Goal: Task Accomplishment & Management: Manage account settings

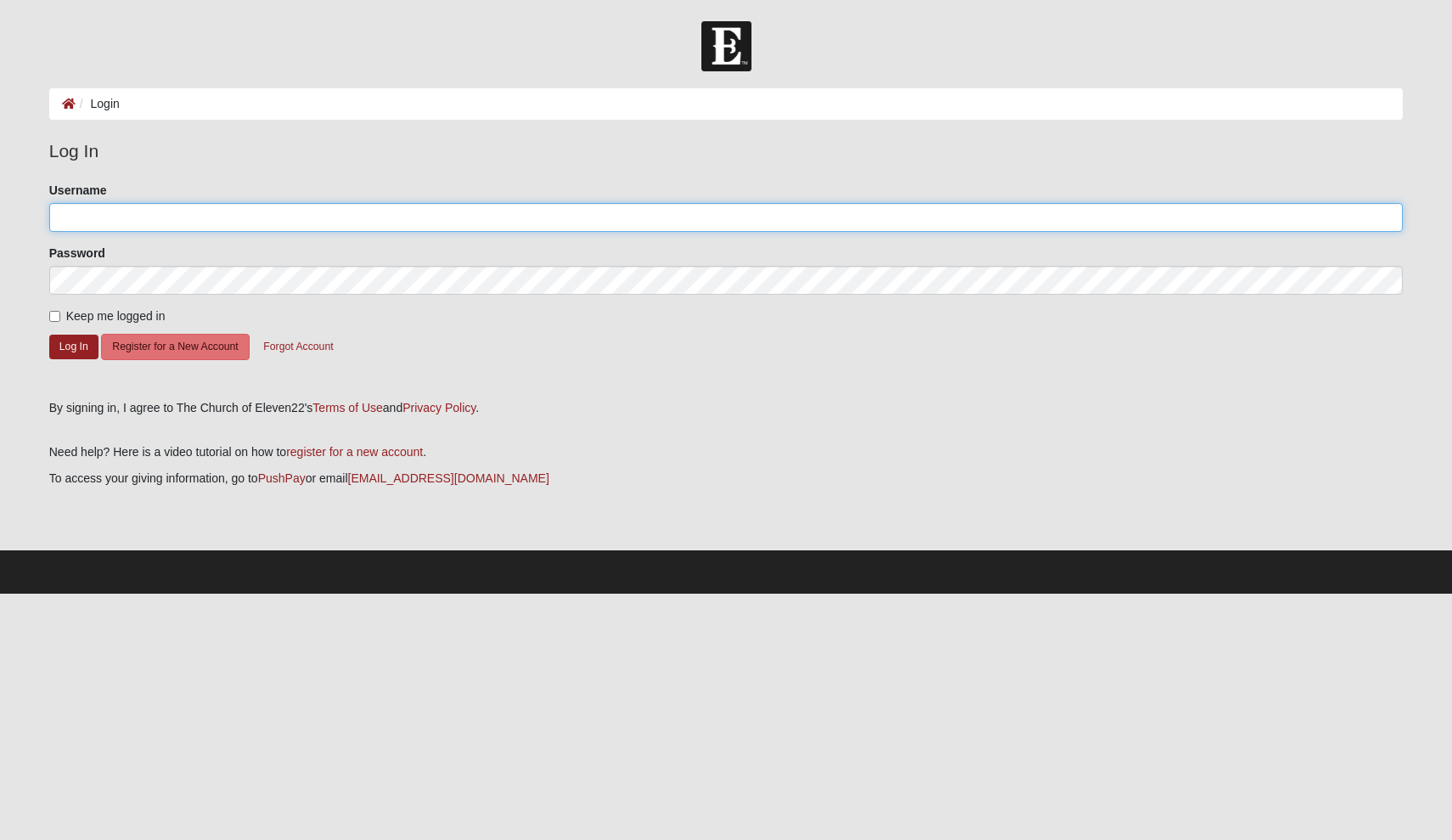
type input "carolinecc07"
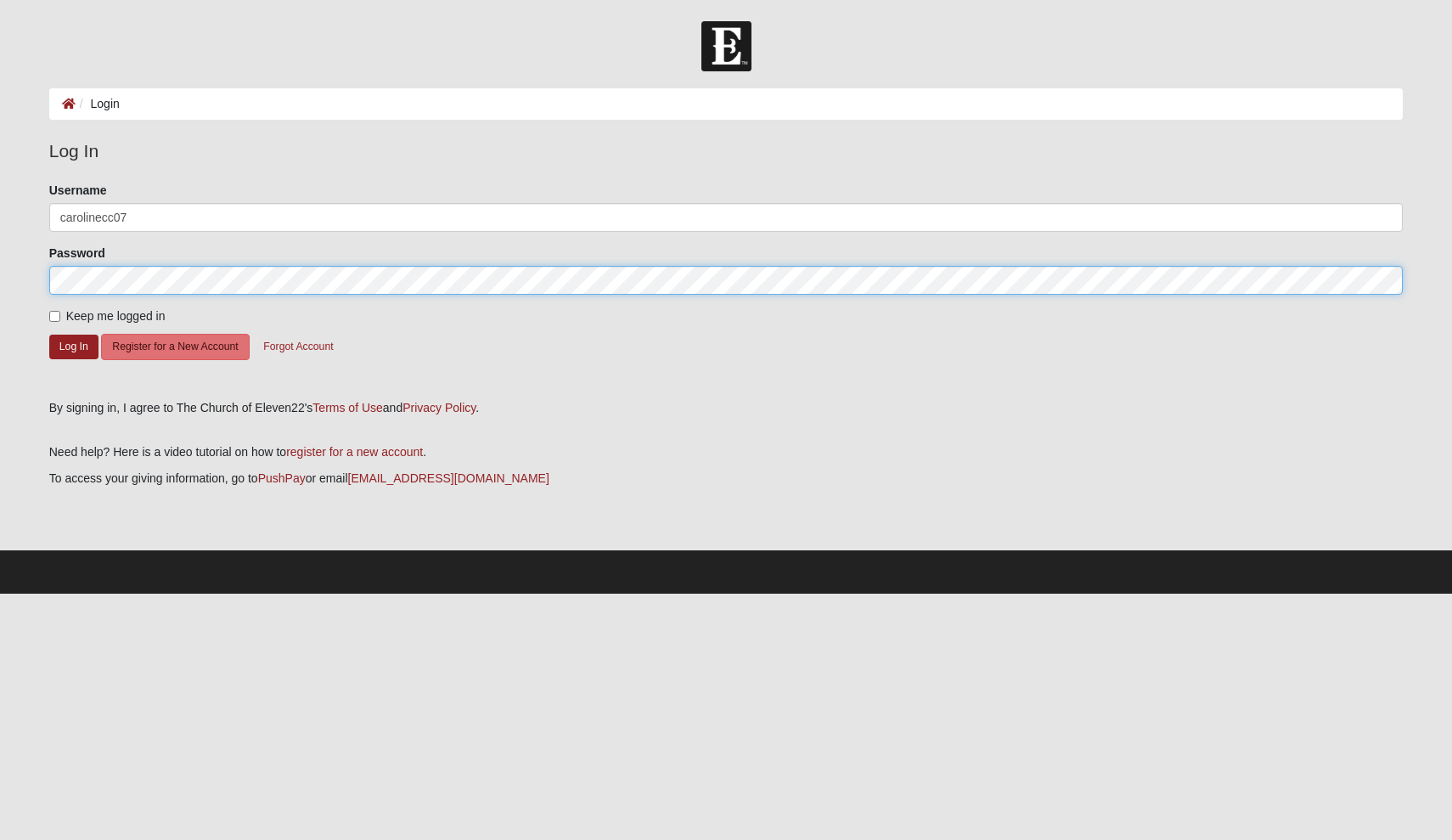
click at [73, 346] on button "Log In" at bounding box center [74, 346] width 50 height 24
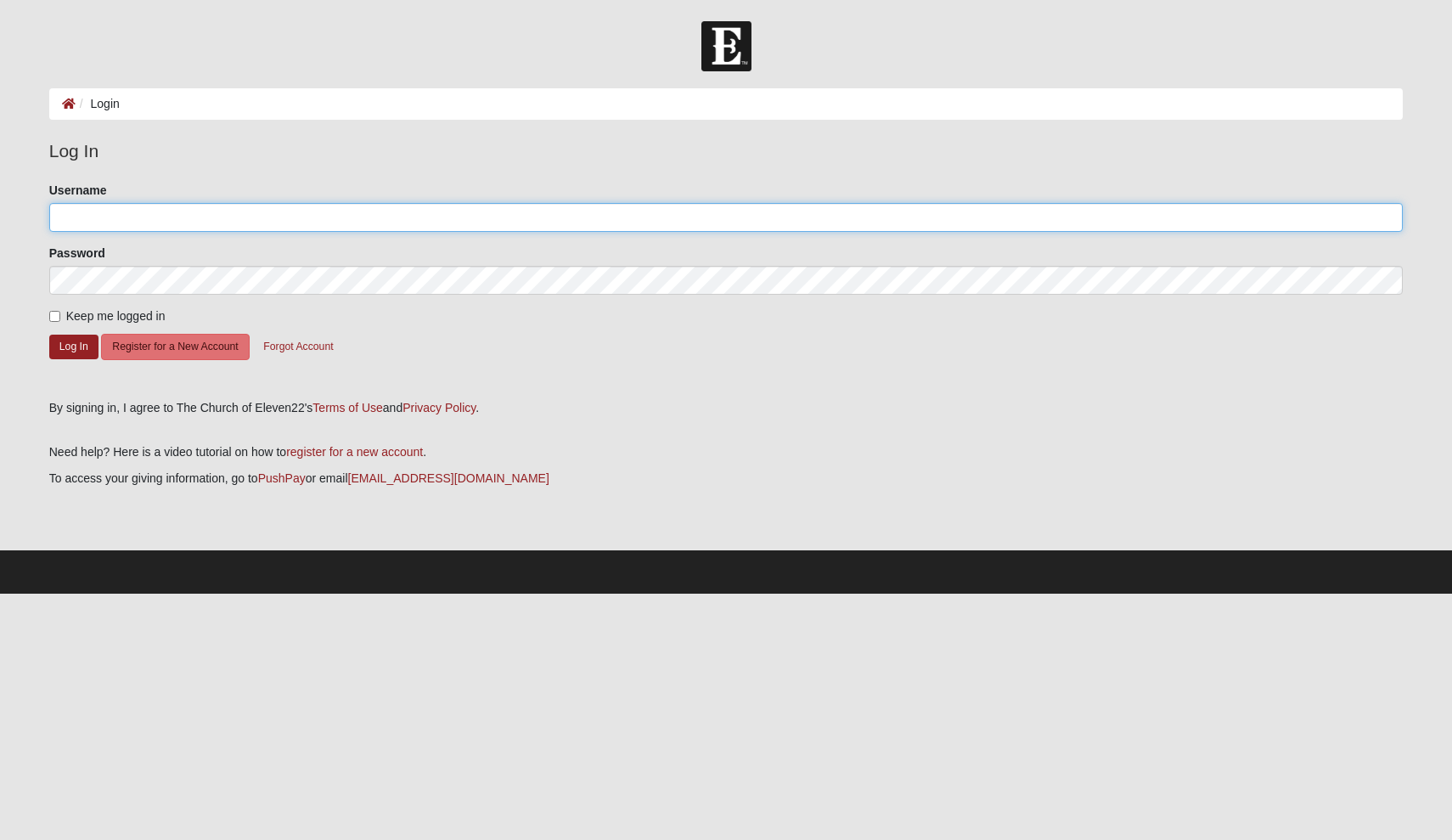
type input "carolinecc07"
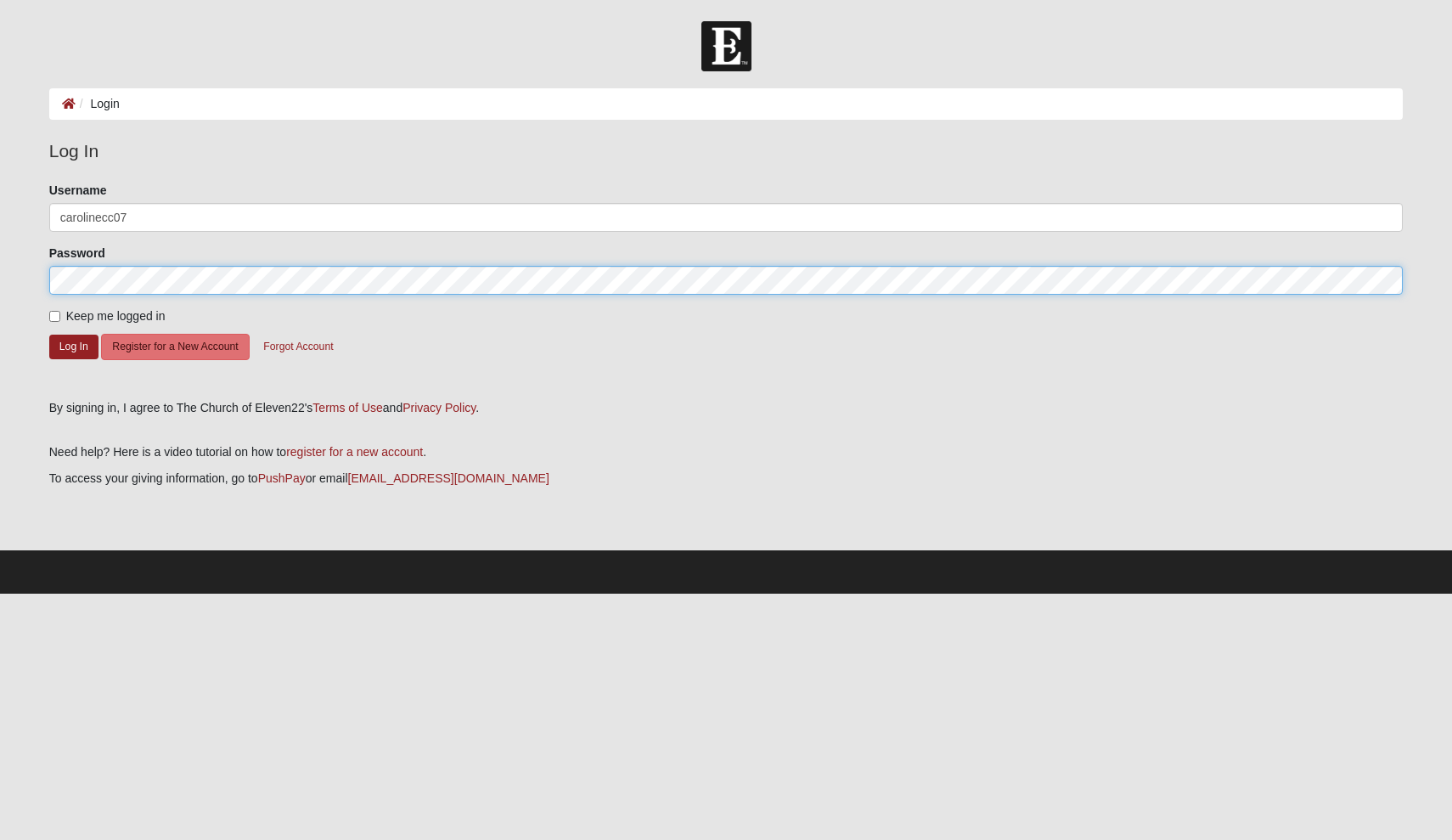
click at [73, 346] on button "Log In" at bounding box center [74, 346] width 50 height 24
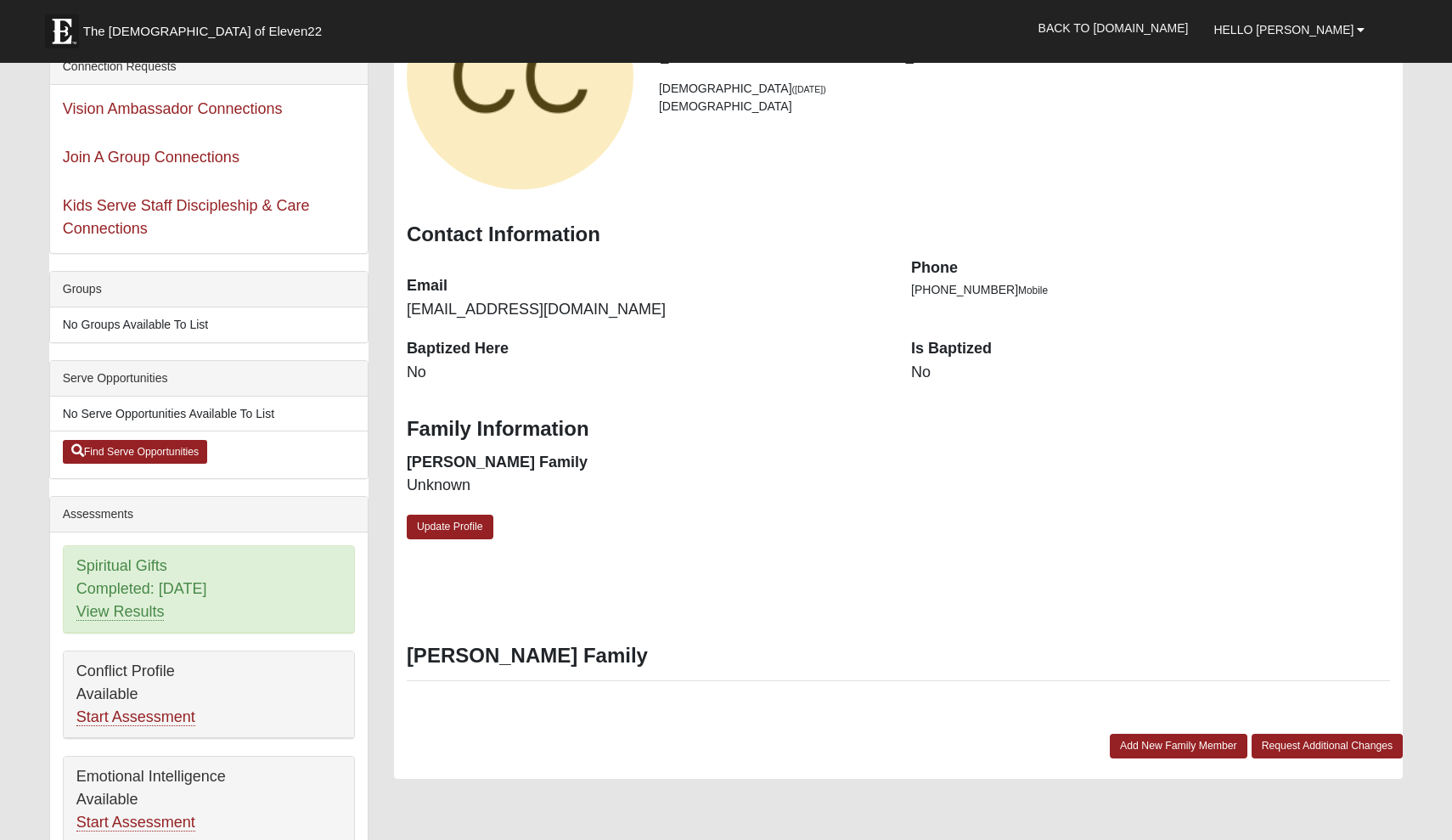
scroll to position [194, 0]
click at [935, 374] on dd "No" at bounding box center [1150, 373] width 479 height 22
click at [922, 373] on dd "No" at bounding box center [1150, 373] width 479 height 22
click at [484, 518] on link "Update Profile" at bounding box center [450, 527] width 86 height 24
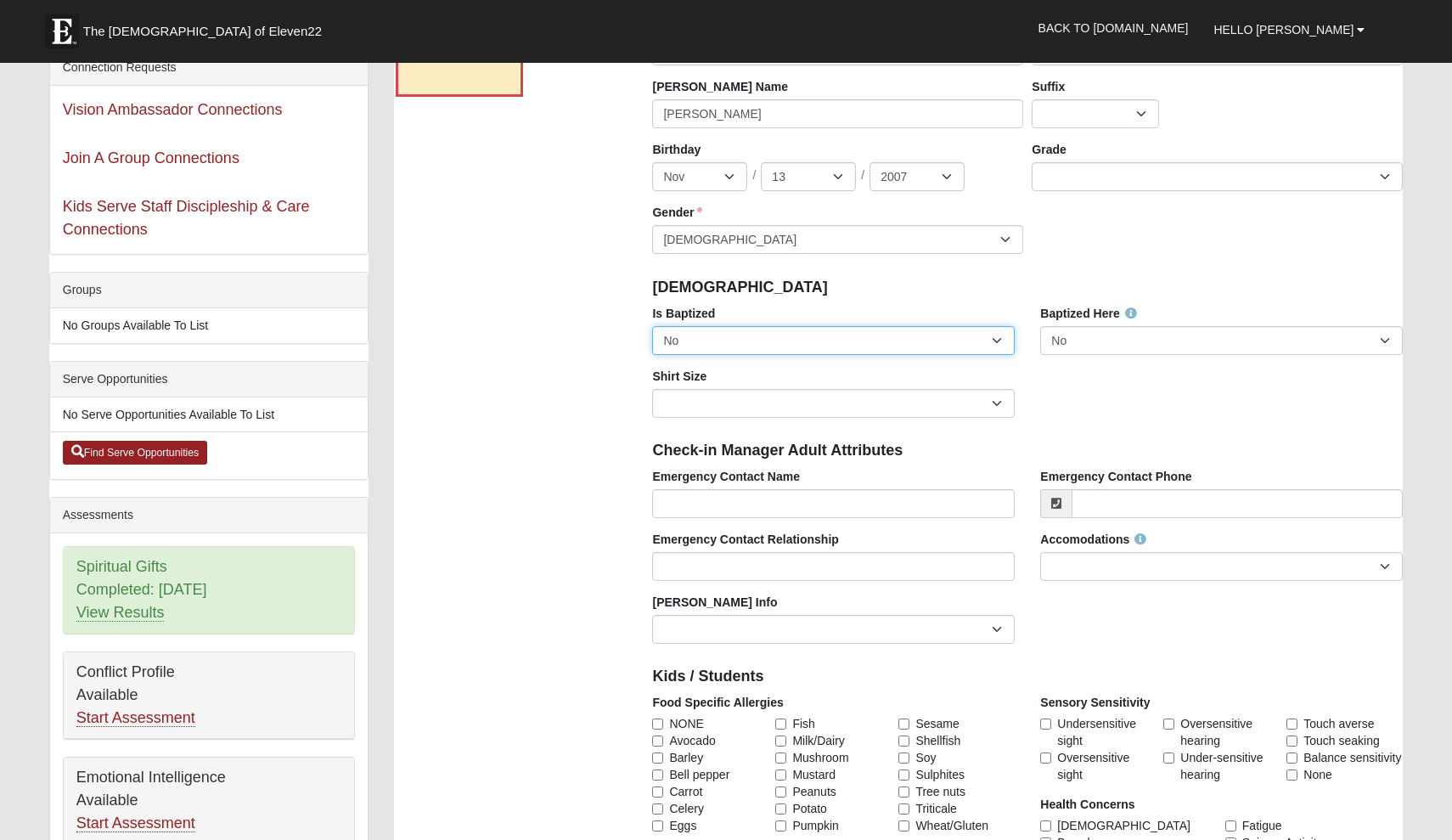
select select "True"
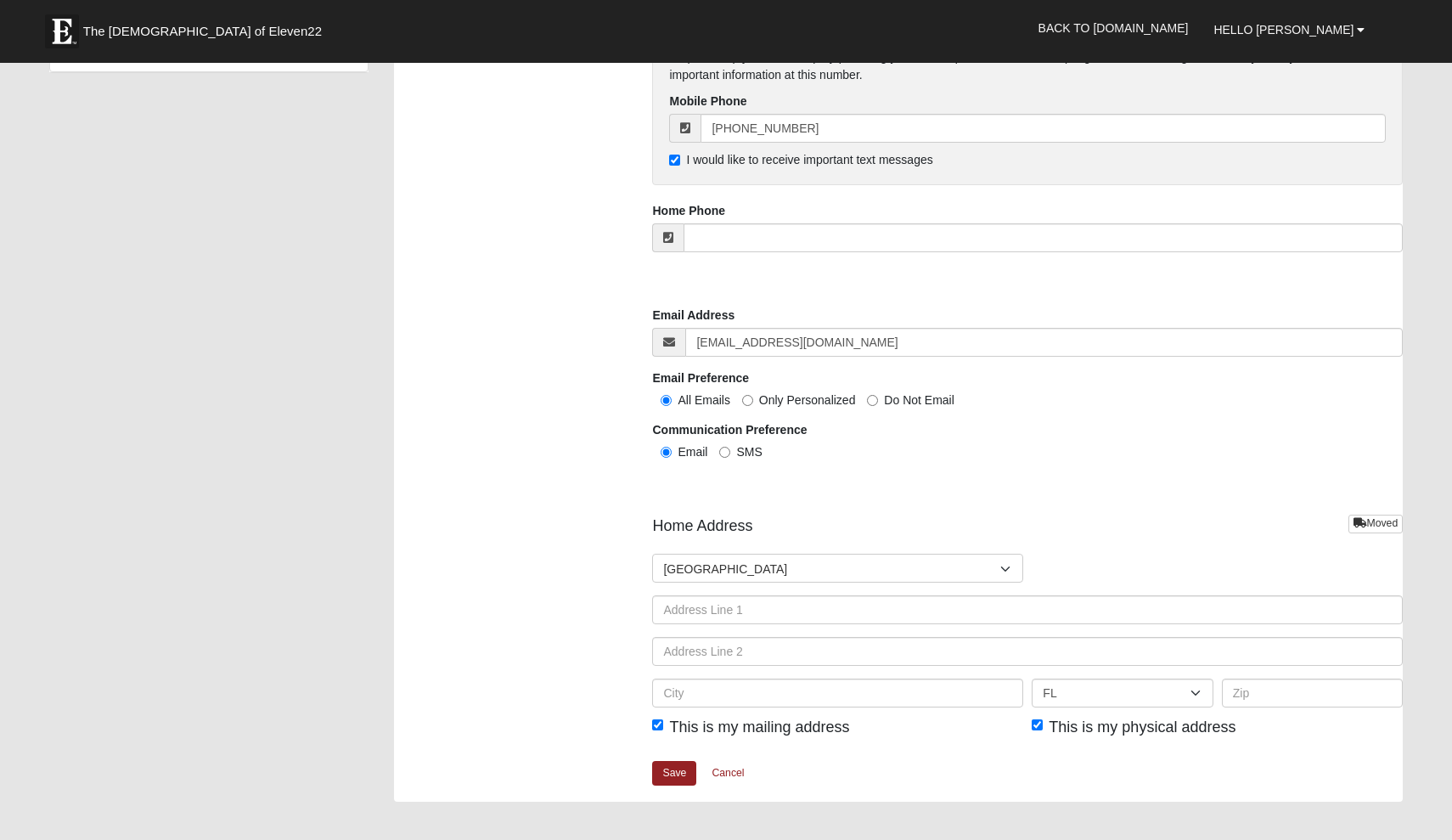
scroll to position [1362, 0]
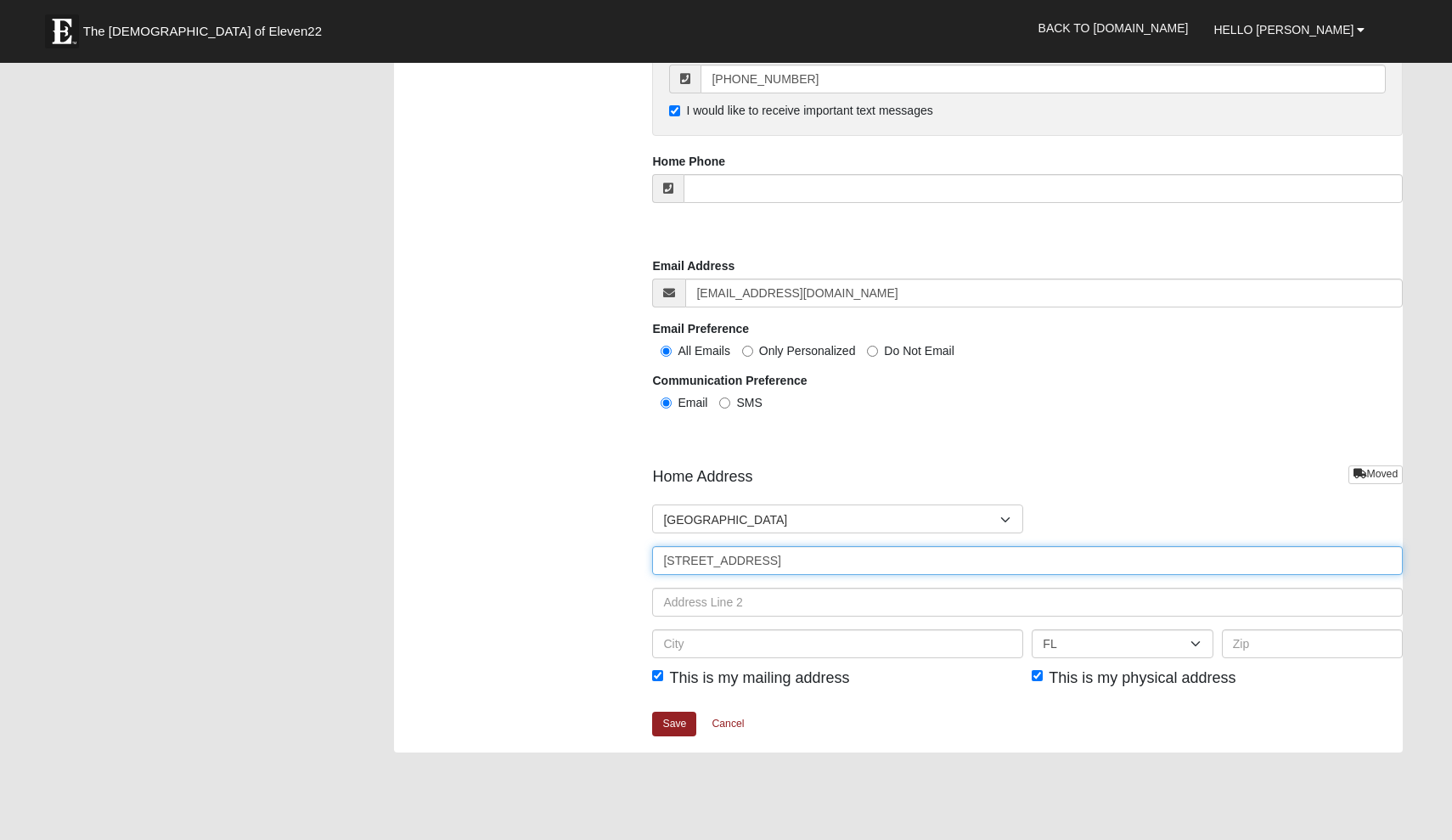
type input "[STREET_ADDRESS]"
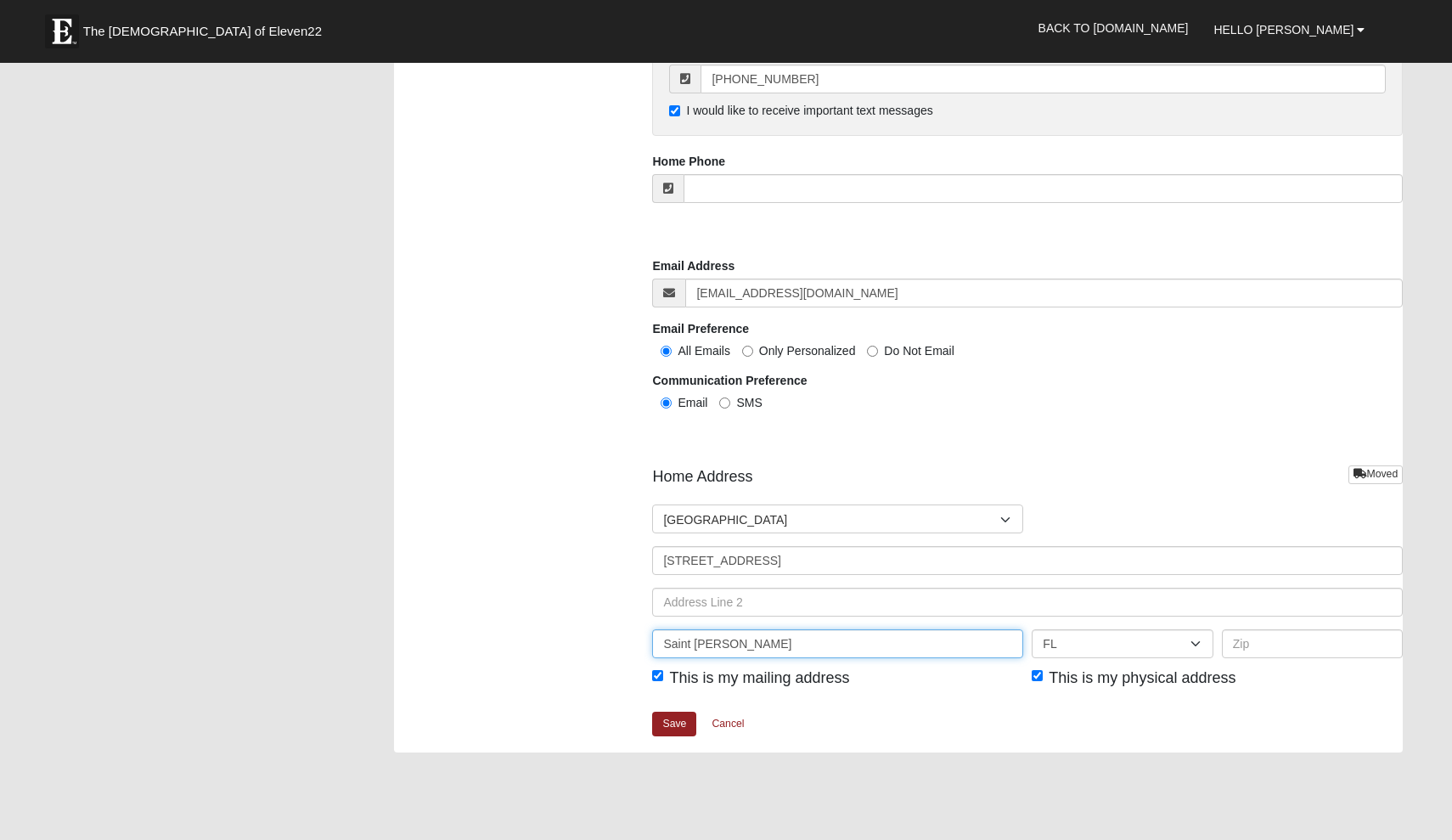
type input "Saint [PERSON_NAME]"
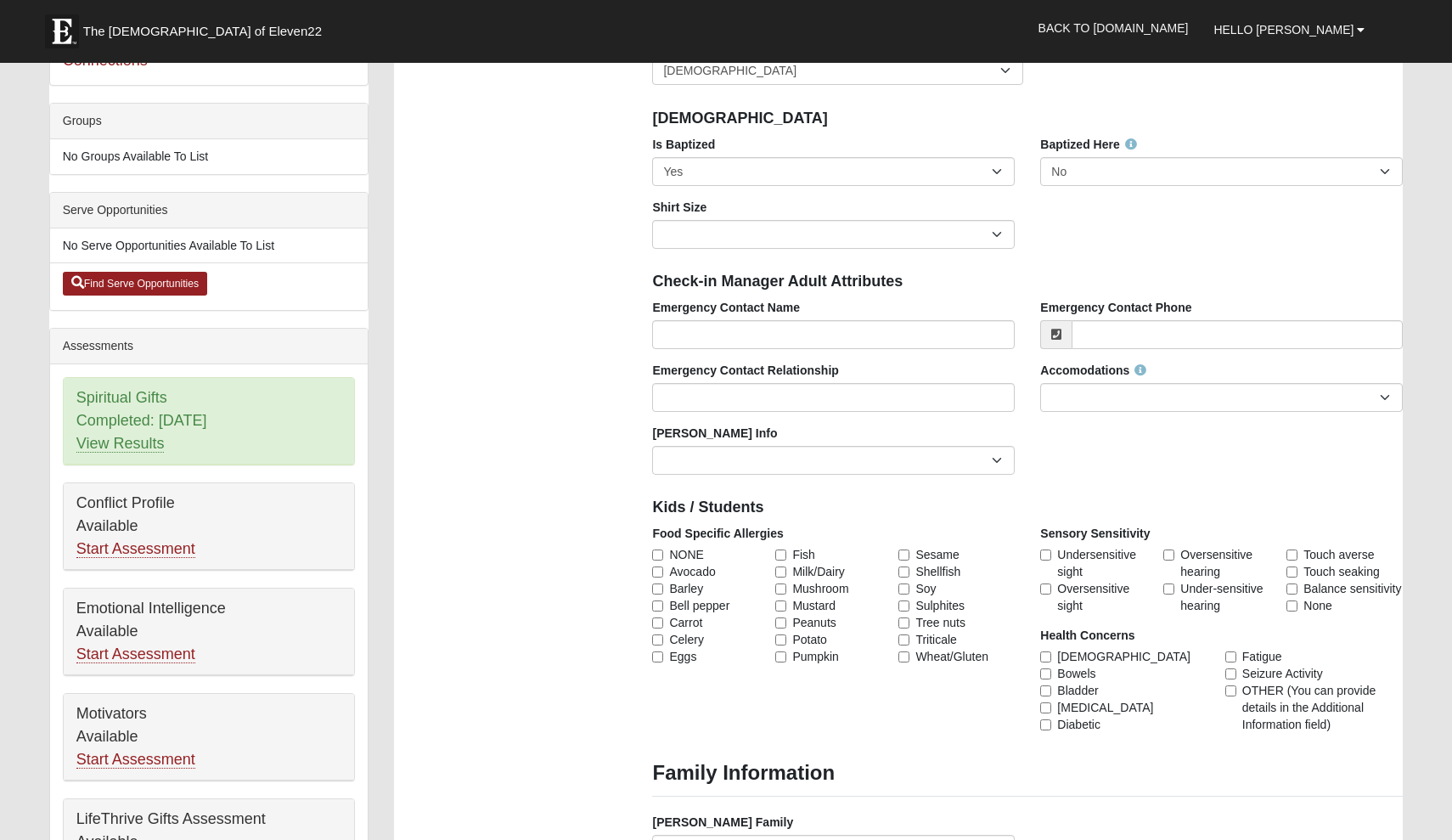
scroll to position [354, 0]
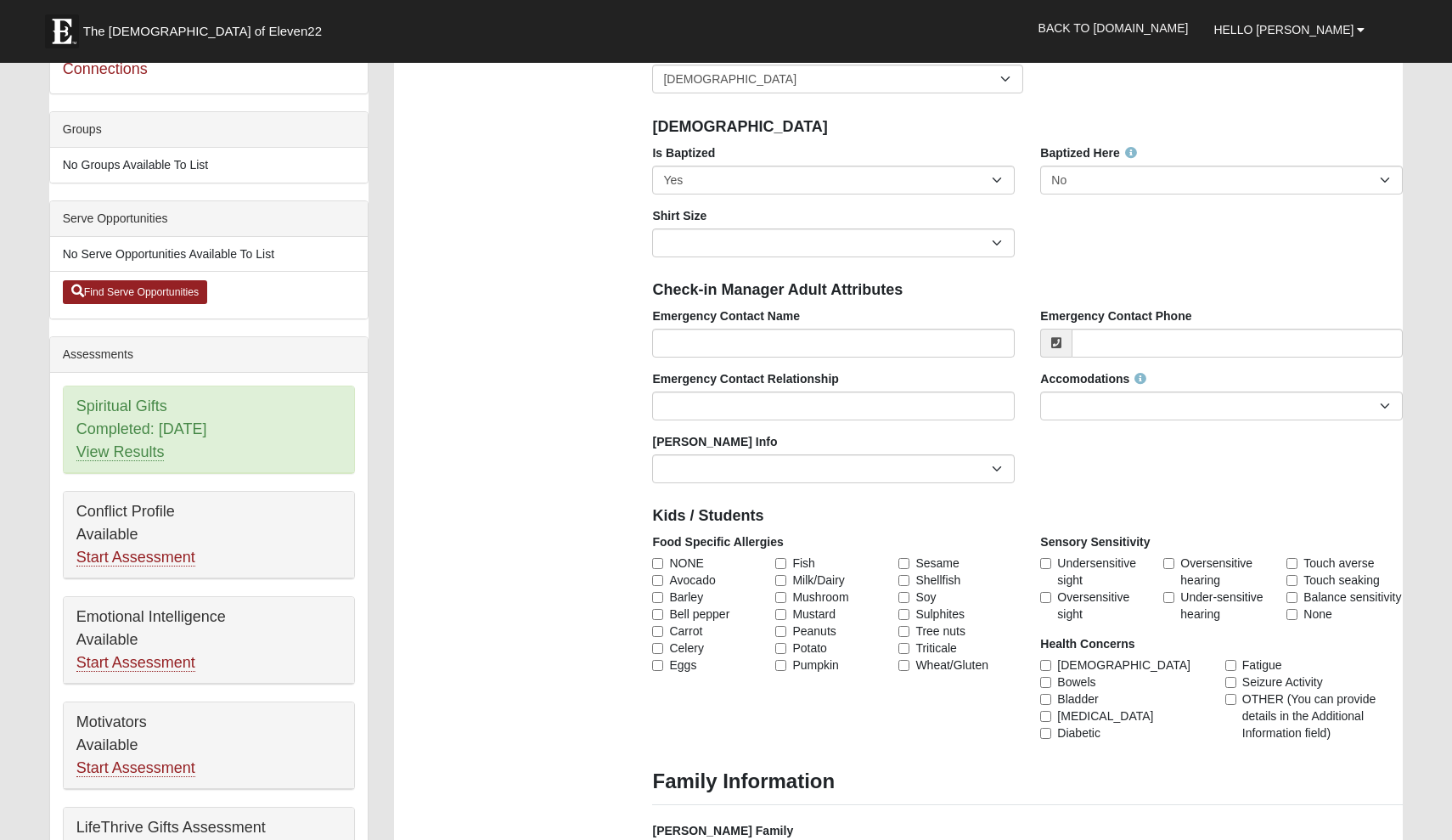
type input "32259"
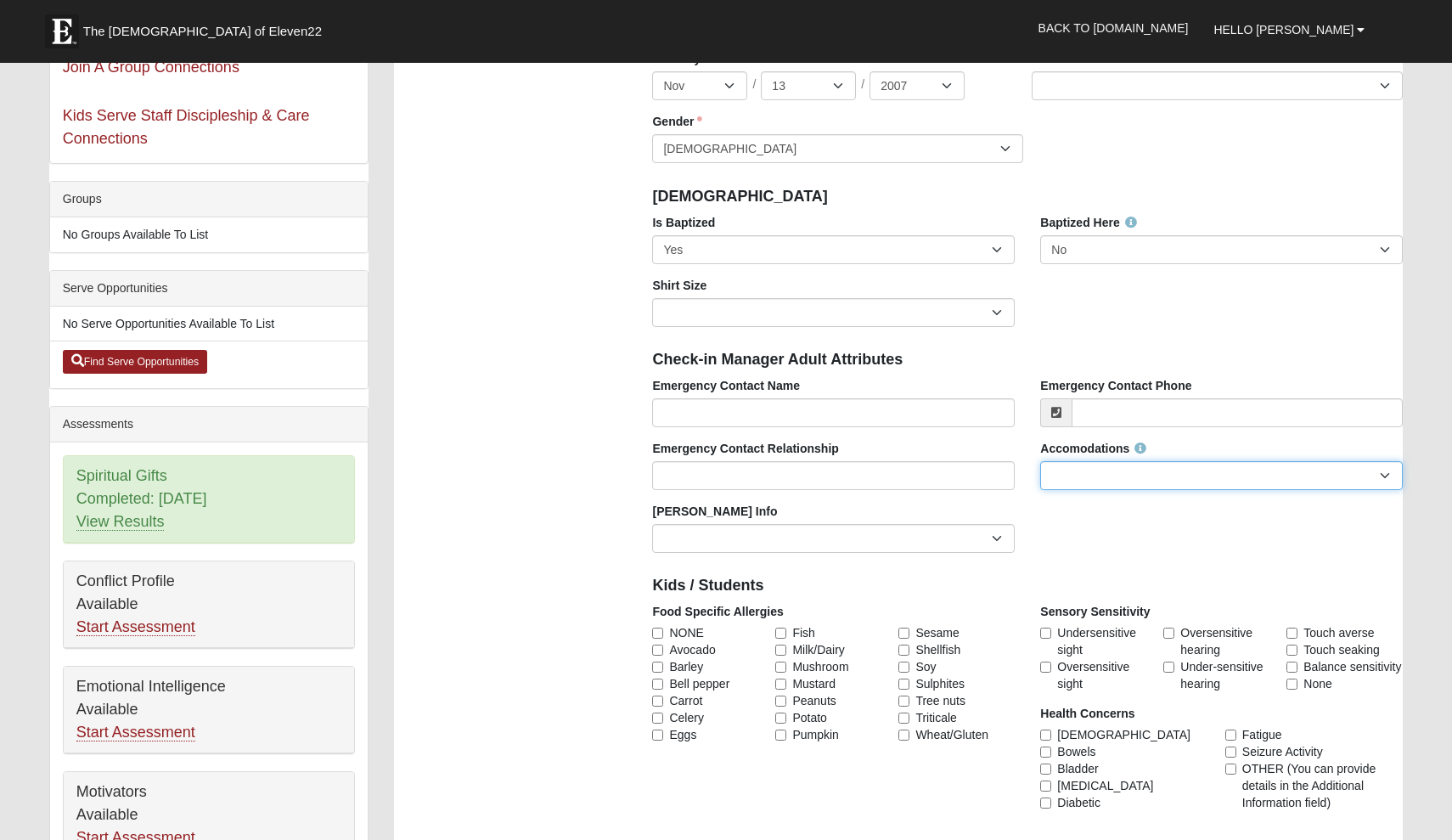
scroll to position [276, 0]
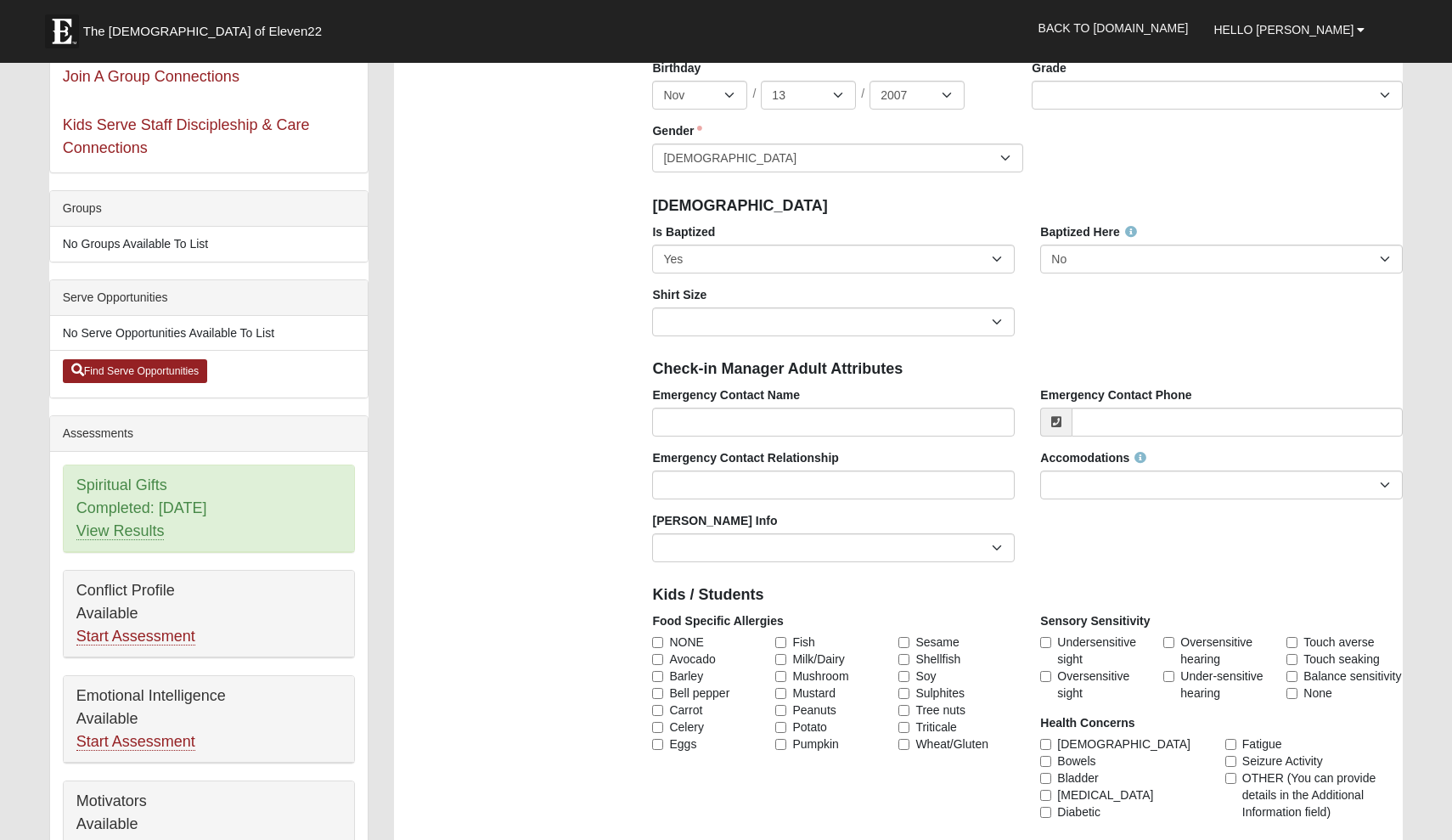
click at [472, 579] on div "Photo Personal Information First Name [PERSON_NAME] First Name is required. Las…" at bounding box center [898, 852] width 1034 height 1974
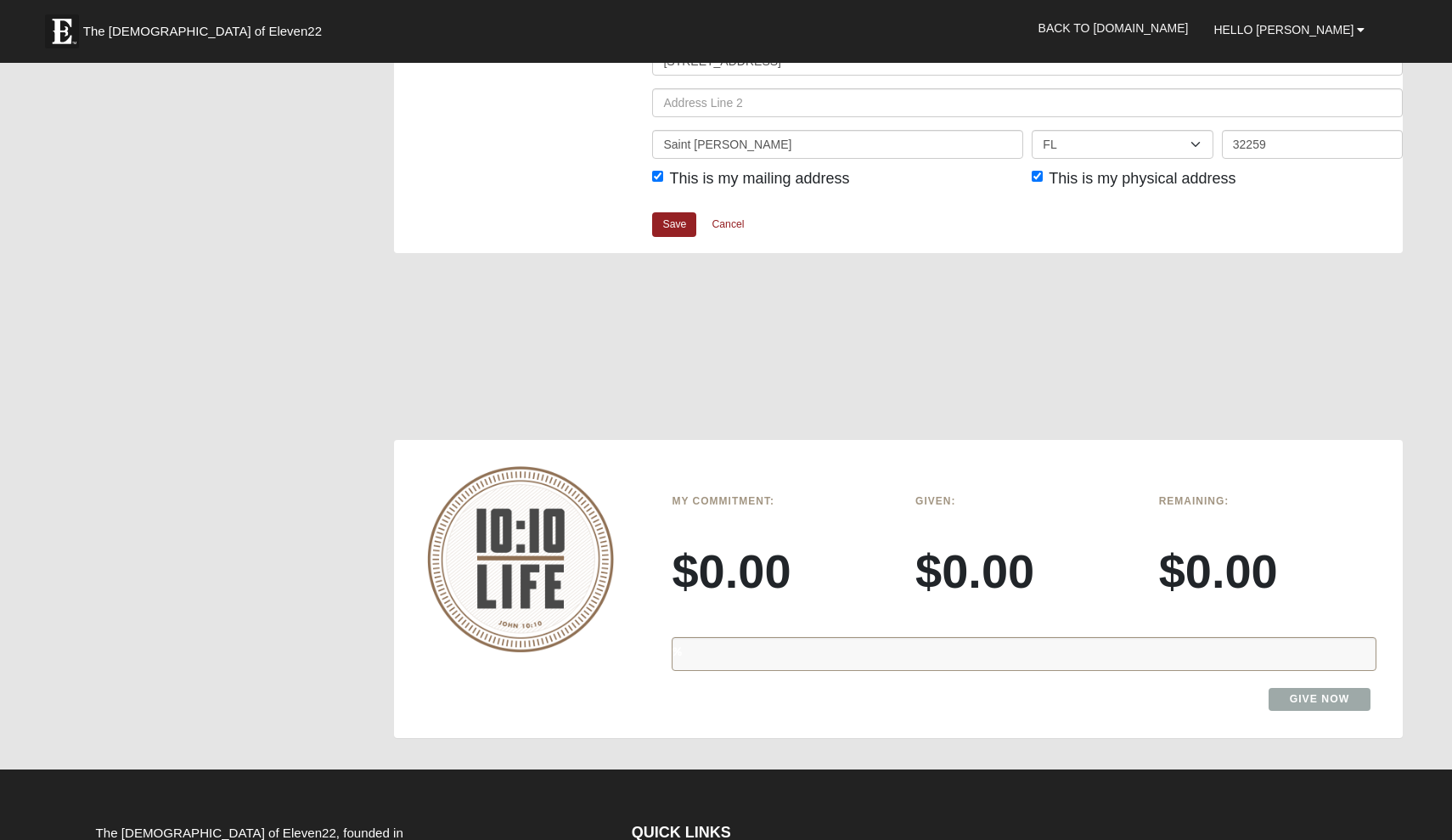
scroll to position [1839, 0]
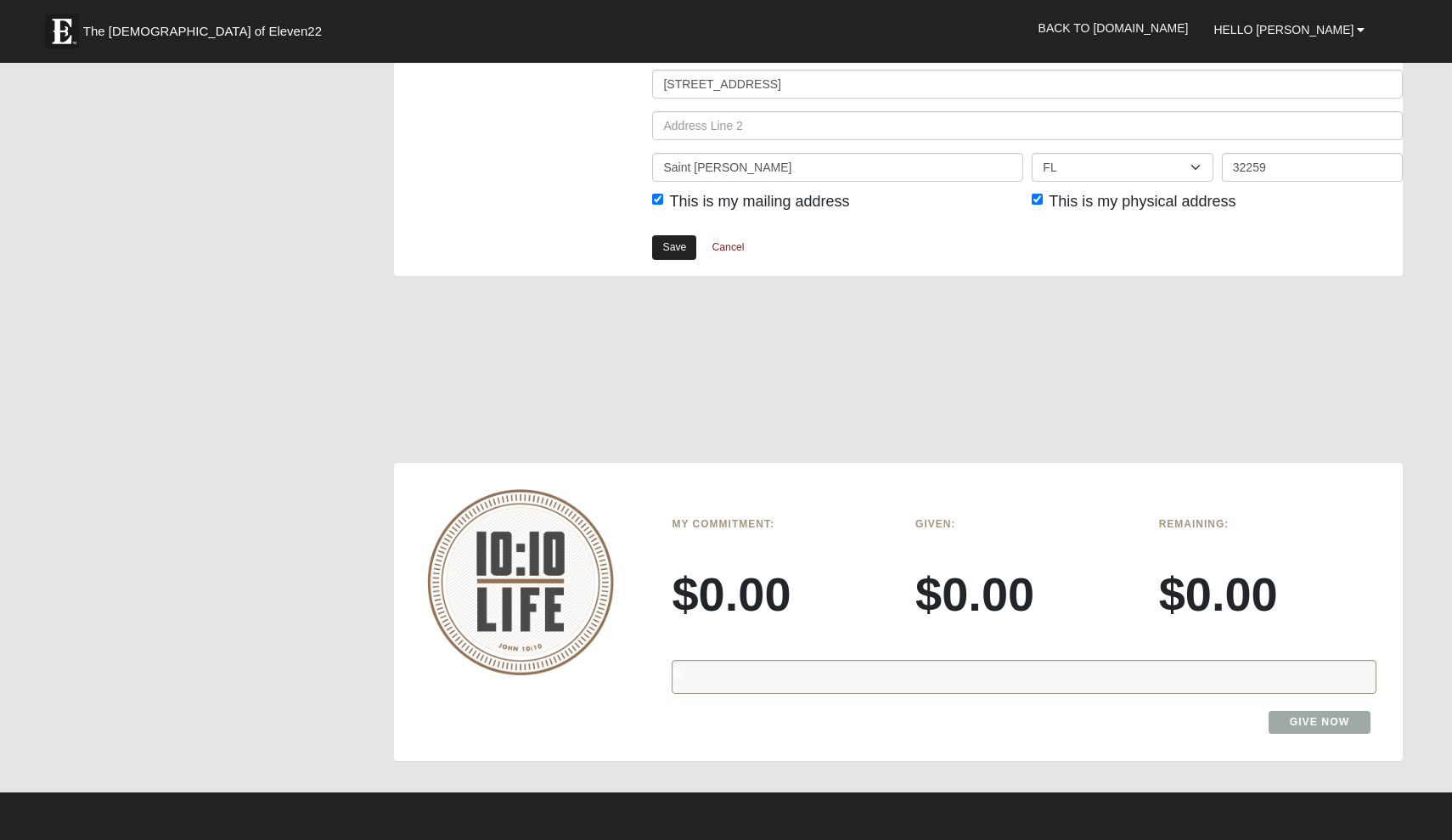
click at [682, 238] on link "Save" at bounding box center [673, 247] width 44 height 24
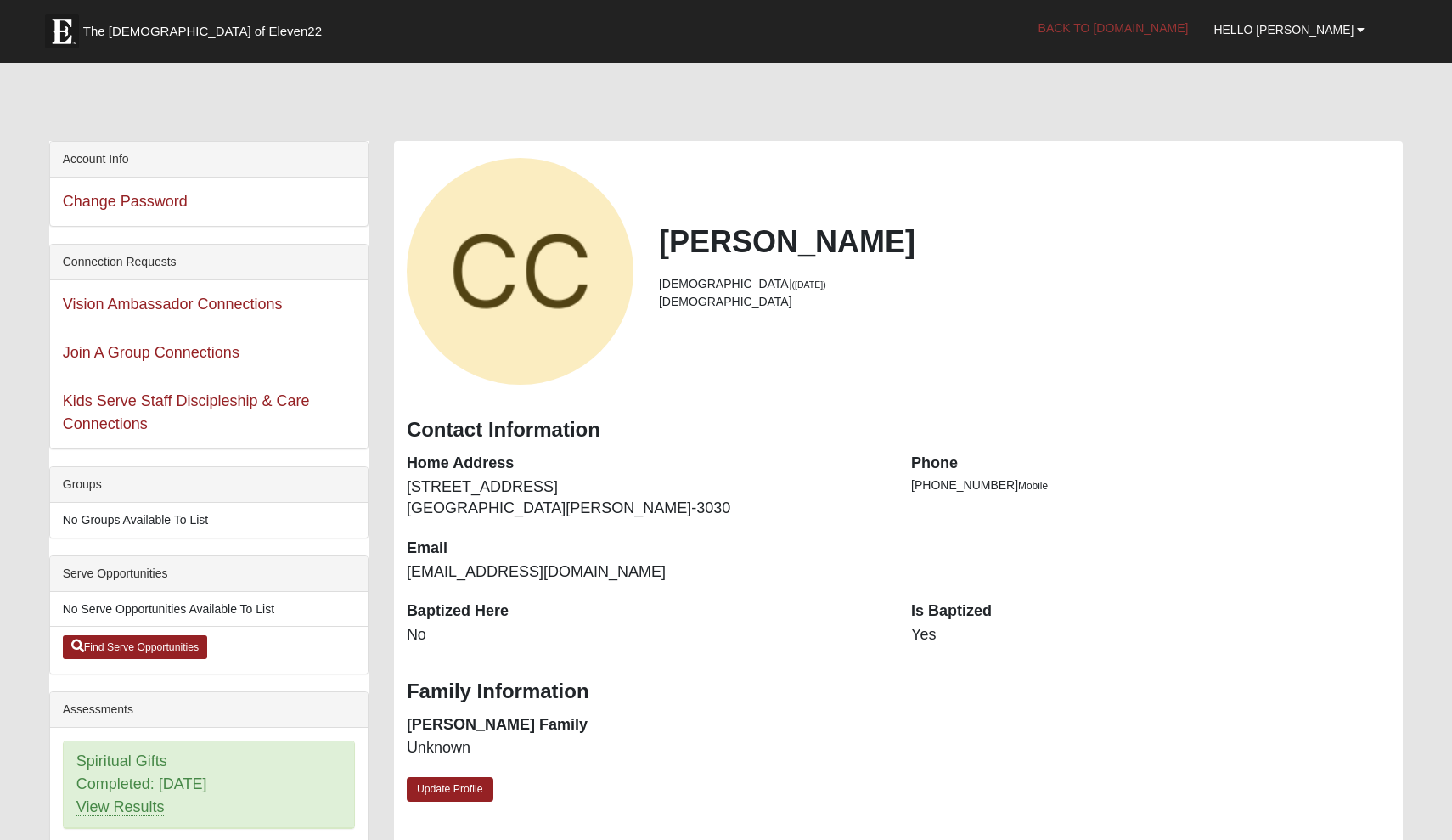
click at [1143, 22] on link "Back to [DOMAIN_NAME]" at bounding box center [1113, 28] width 176 height 43
